Goal: Information Seeking & Learning: Learn about a topic

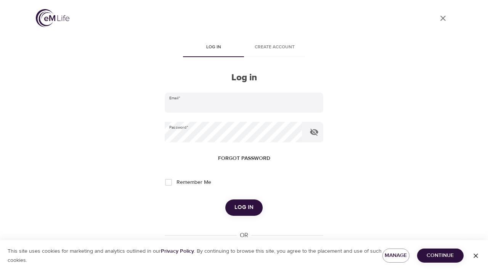
type input "[EMAIL_ADDRESS][DOMAIN_NAME]"
click at [245, 206] on span "Log in" at bounding box center [243, 208] width 19 height 10
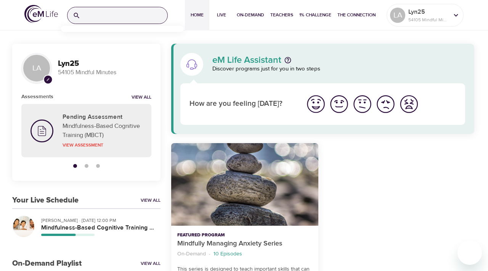
click at [105, 14] on input "search" at bounding box center [125, 15] width 84 height 16
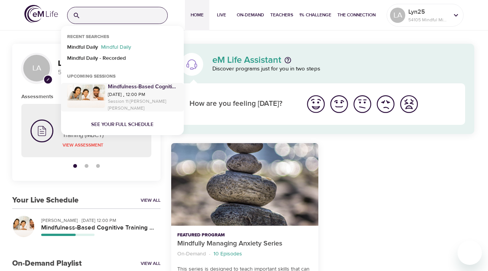
click at [134, 90] on p "Mindfulness-Based Cognitive Training (MBCT)" at bounding box center [143, 87] width 70 height 8
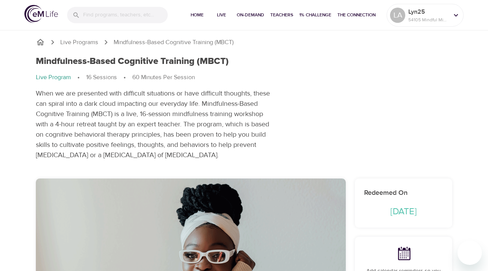
checkbox input "true"
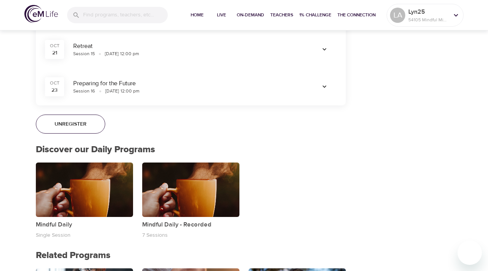
scroll to position [692, 0]
